Goal: Information Seeking & Learning: Learn about a topic

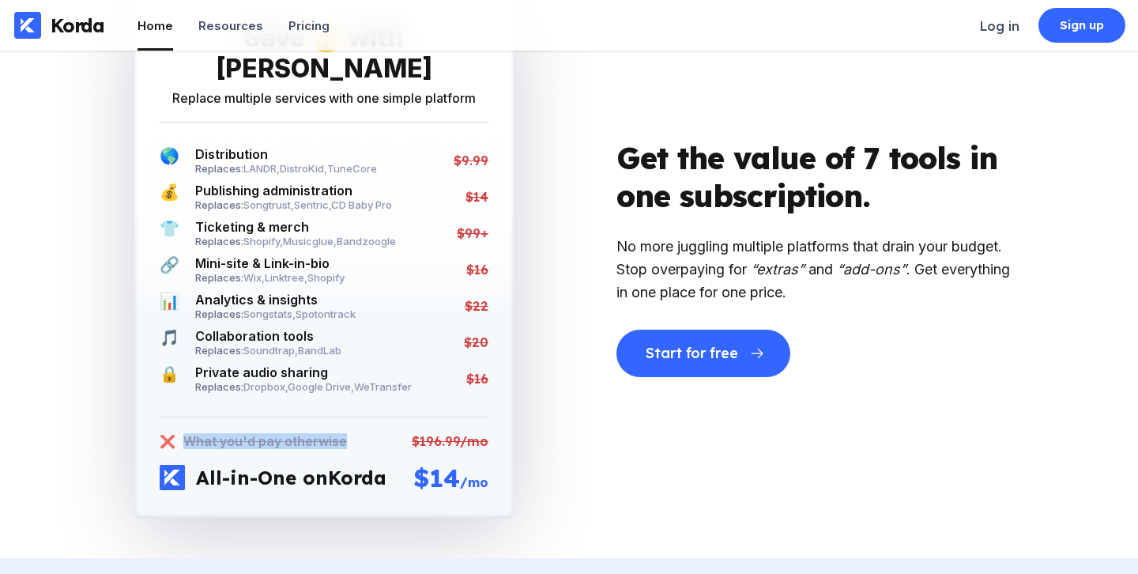
drag, startPoint x: 342, startPoint y: 426, endPoint x: 179, endPoint y: 425, distance: 162.9
click at [179, 433] on div "❌ What you'd pay otherwise $196.99/mo" at bounding box center [324, 441] width 329 height 16
copy div "What you'd pay otherwise"
click at [552, 474] on div "Save 💰 with Korda Replace multiple services with one simple platform 🌎 Distribu…" at bounding box center [324, 258] width 490 height 522
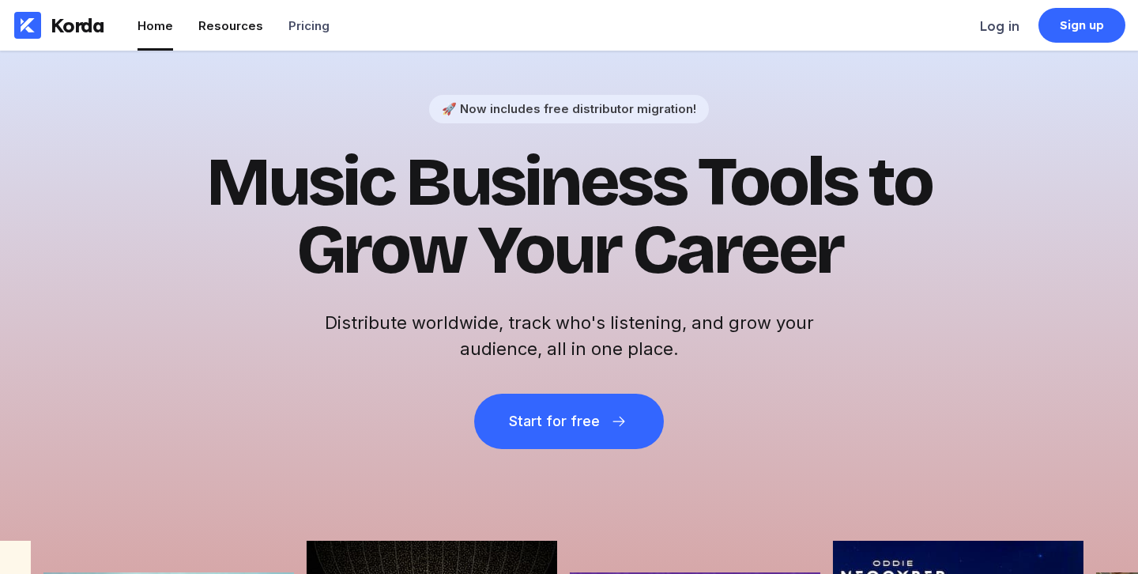
click at [220, 31] on div "Resources" at bounding box center [230, 25] width 65 height 15
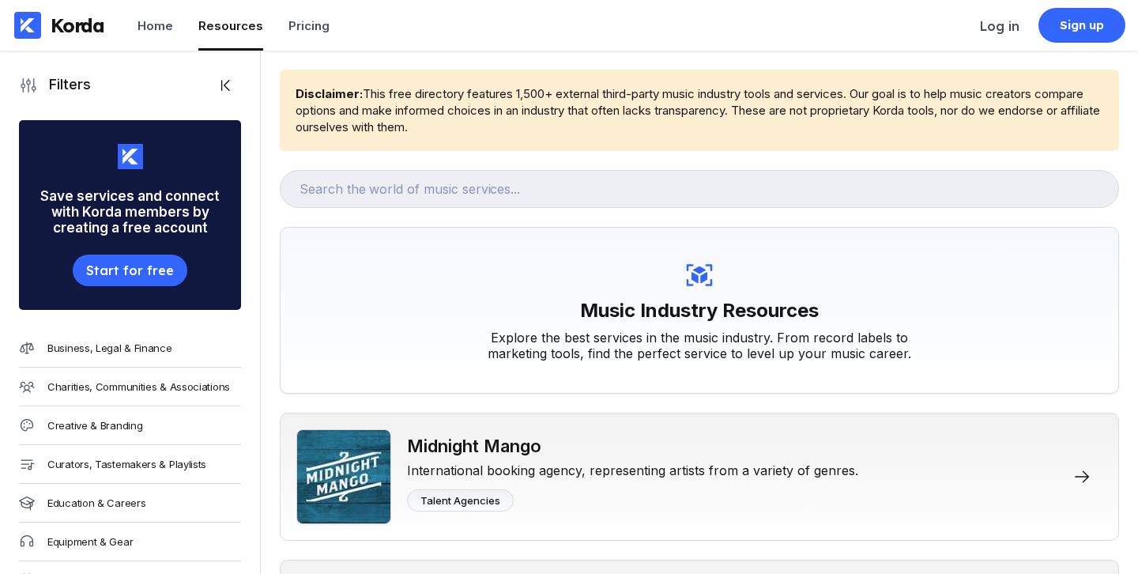
click at [220, 31] on div "Resources" at bounding box center [230, 25] width 65 height 15
click at [313, 31] on div "Pricing" at bounding box center [309, 25] width 41 height 15
